Goal: Task Accomplishment & Management: Use online tool/utility

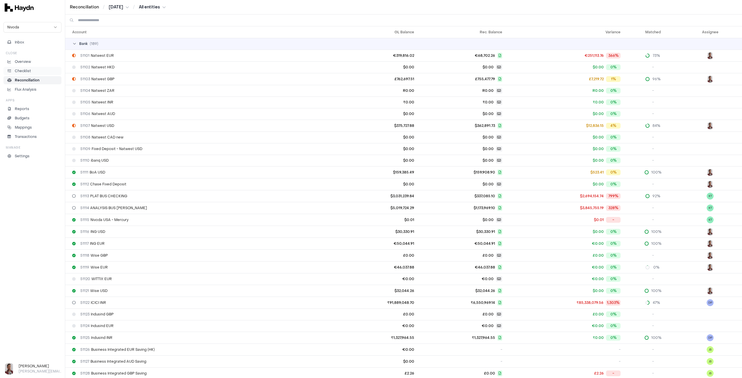
drag, startPoint x: 0, startPoint y: 0, endPoint x: 24, endPoint y: 71, distance: 74.9
click at [24, 71] on p "Checklist" at bounding box center [23, 70] width 16 height 5
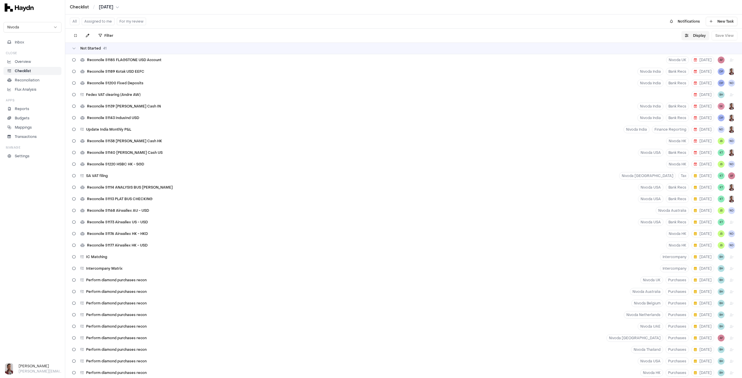
click at [696, 36] on button "Display" at bounding box center [695, 35] width 28 height 9
click at [693, 51] on html "Checklist / [DATE] Nivoda Inbox Close Overview Checklist Reconciliation Flux An…" at bounding box center [371, 189] width 742 height 378
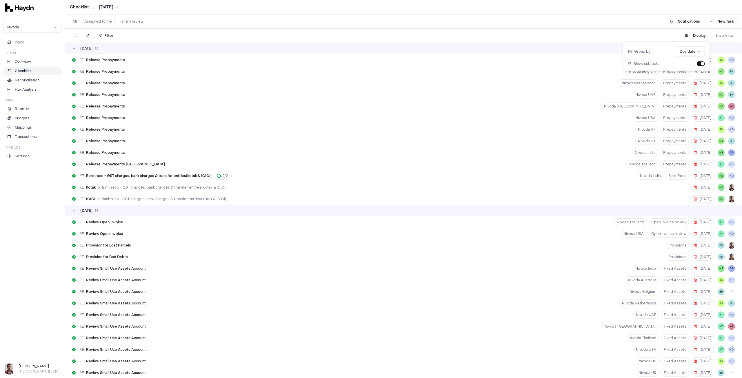
click at [611, 36] on div "Filter . Display Save View" at bounding box center [403, 36] width 677 height 14
click at [718, 35] on div "Display Save View" at bounding box center [709, 35] width 56 height 9
click at [73, 36] on button at bounding box center [75, 35] width 10 height 9
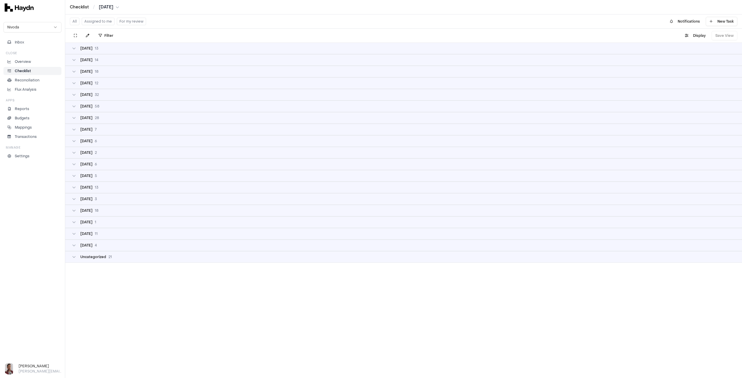
click at [725, 36] on div "Display Save View" at bounding box center [709, 35] width 56 height 9
click at [77, 38] on button at bounding box center [75, 35] width 10 height 9
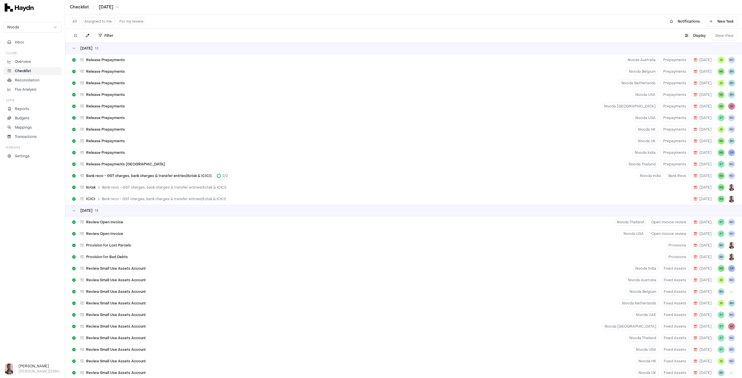
click at [127, 53] on div "[DATE]" at bounding box center [403, 49] width 677 height 12
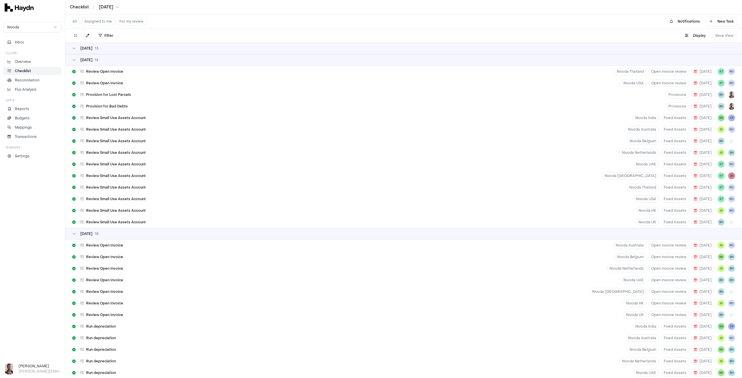
click at [127, 63] on div "[DATE]" at bounding box center [403, 60] width 677 height 12
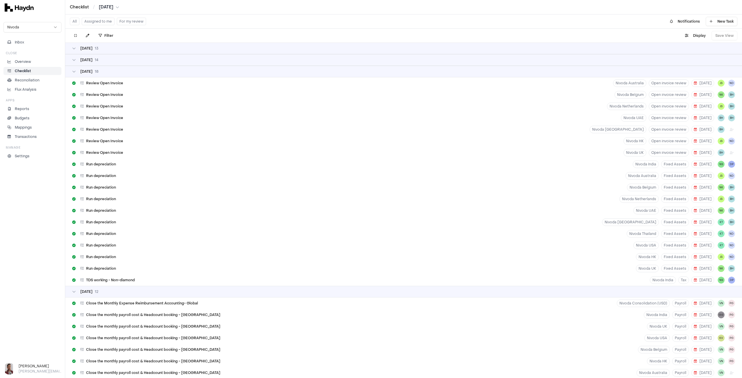
click at [125, 70] on div "[DATE]" at bounding box center [403, 71] width 663 height 5
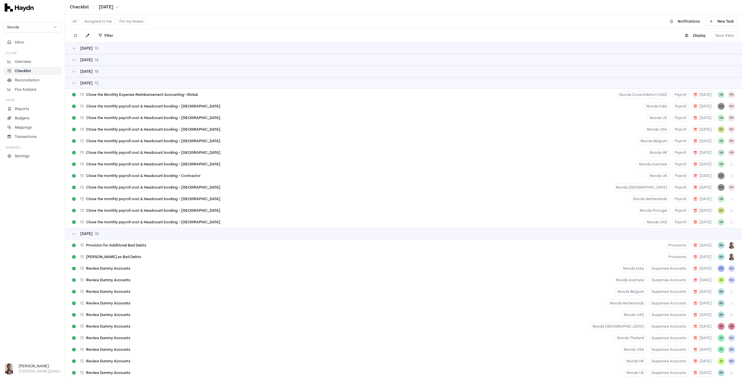
click at [120, 84] on div "[DATE]" at bounding box center [403, 83] width 663 height 5
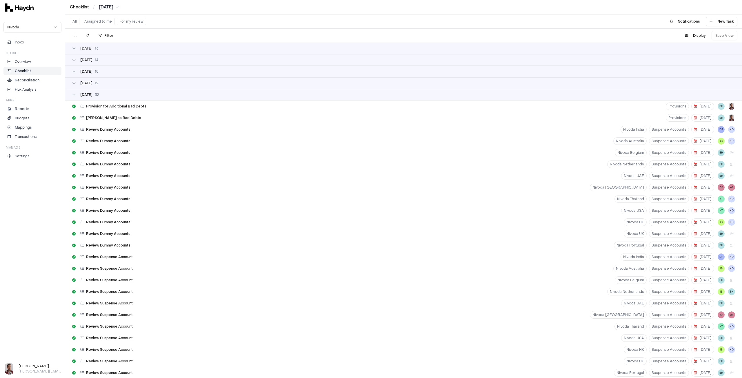
click at [120, 94] on div "[DATE]" at bounding box center [403, 94] width 663 height 5
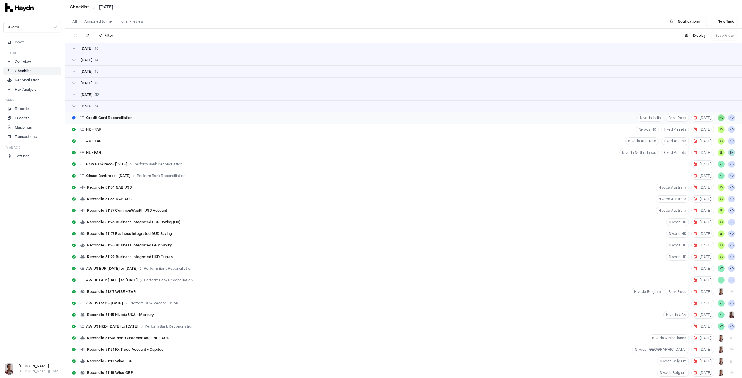
click at [116, 117] on span "Credit Card Reconciliation" at bounding box center [109, 118] width 46 height 5
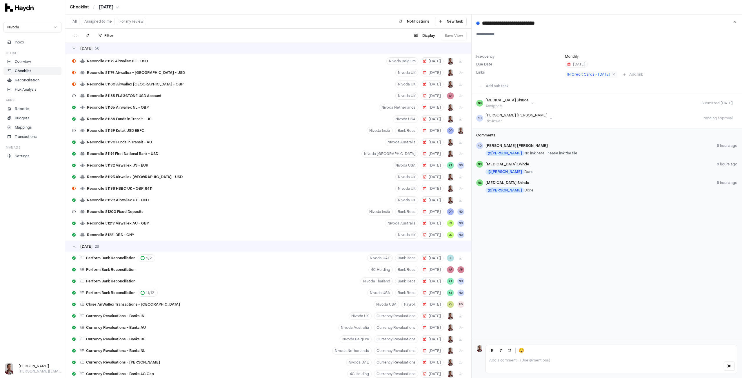
scroll to position [551, 0]
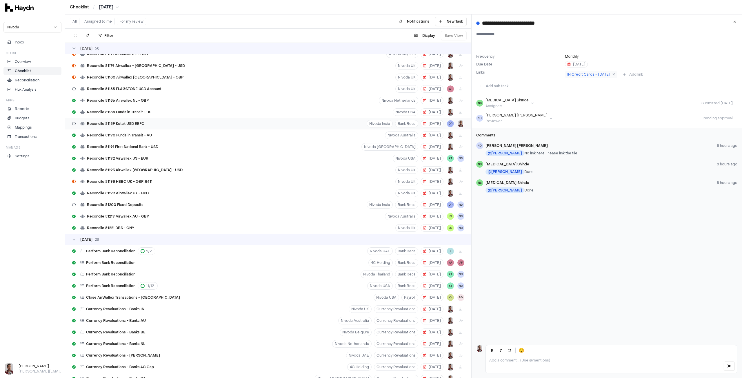
click at [134, 123] on span "Reconcile 51189 Kotak USD EEFC" at bounding box center [115, 123] width 57 height 5
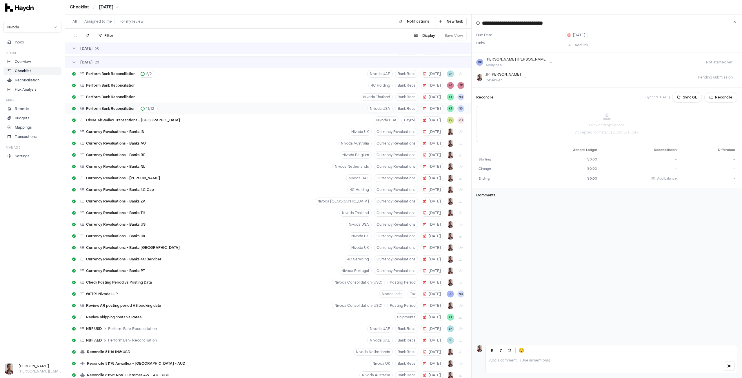
scroll to position [724, 0]
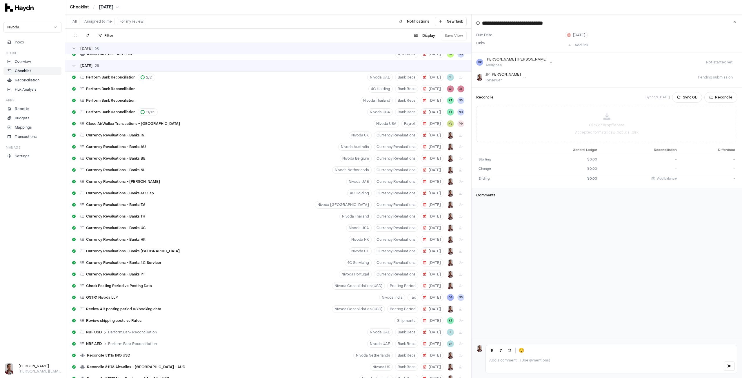
click at [101, 65] on div "[DATE]" at bounding box center [268, 65] width 392 height 5
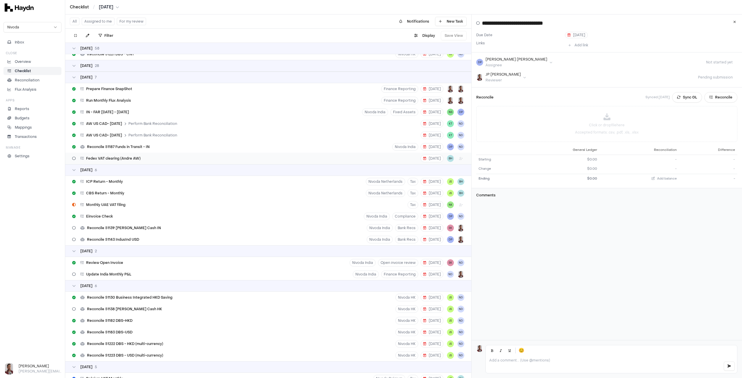
click at [119, 159] on span "Fedex VAT clearing (Andre AW)" at bounding box center [113, 158] width 54 height 5
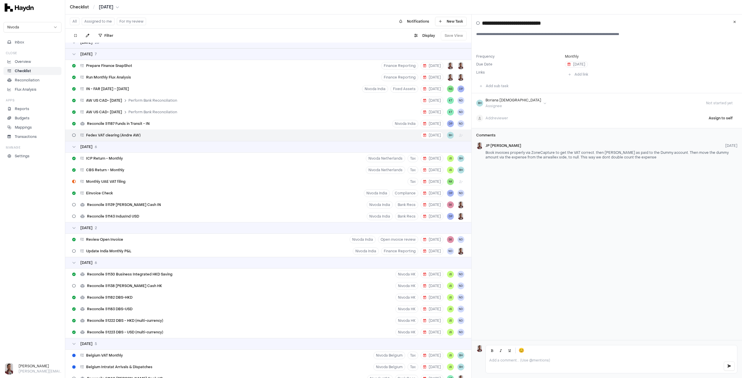
scroll to position [811, 0]
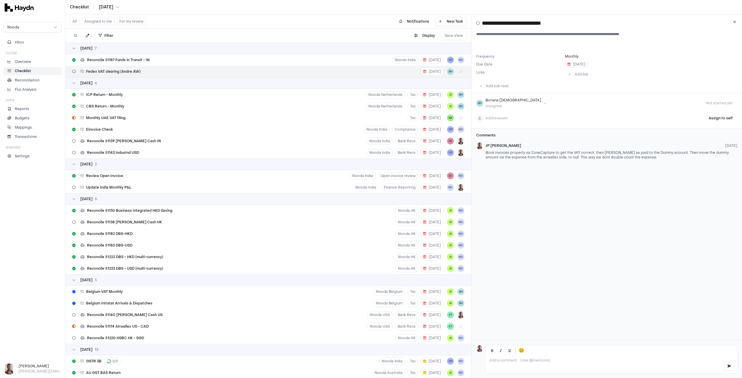
click at [120, 202] on div "[DATE] 6" at bounding box center [268, 199] width 406 height 12
